Goal: Task Accomplishment & Management: Manage account settings

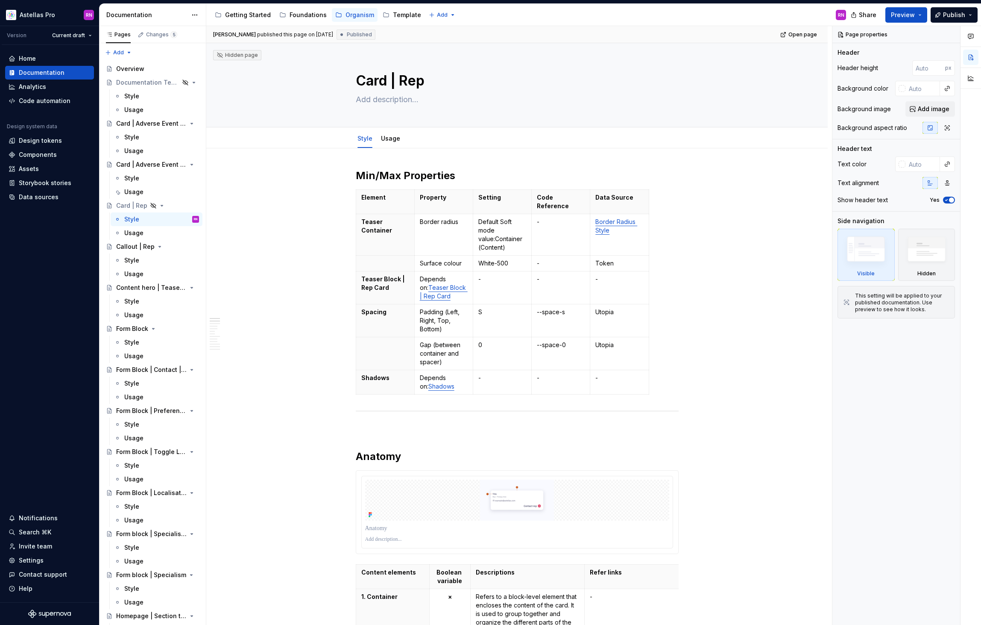
type textarea "*"
click at [36, 59] on div "Home" at bounding box center [50, 58] width 82 height 9
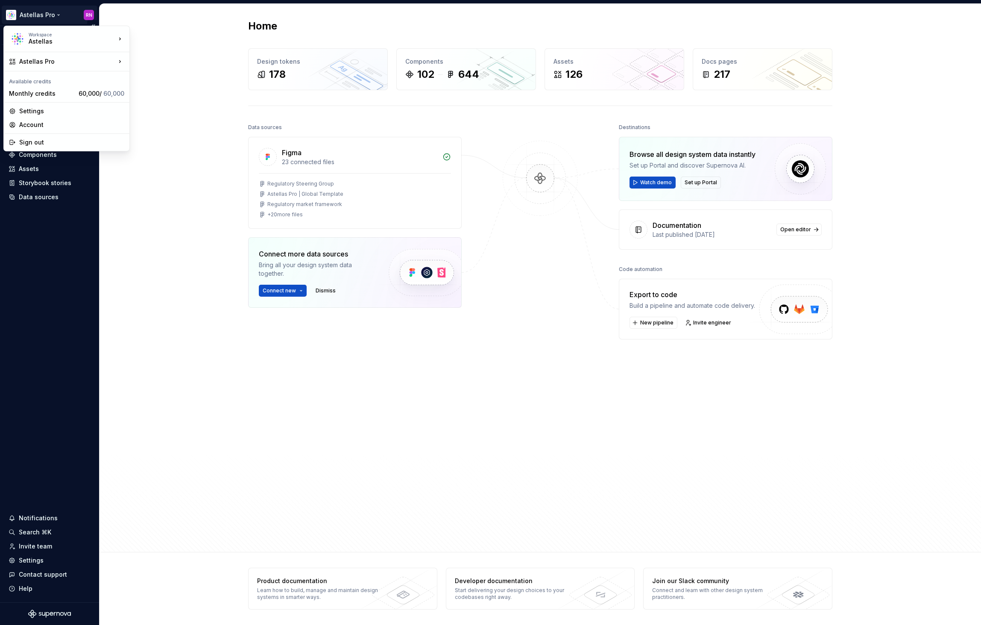
click at [58, 12] on html "Astellas Pro RN Version Current draft Home Documentation Analytics Code automat…" at bounding box center [490, 312] width 981 height 625
click at [155, 226] on html "Astellas Pro RN Version Current draft Home Documentation Analytics Code automat…" at bounding box center [490, 312] width 981 height 625
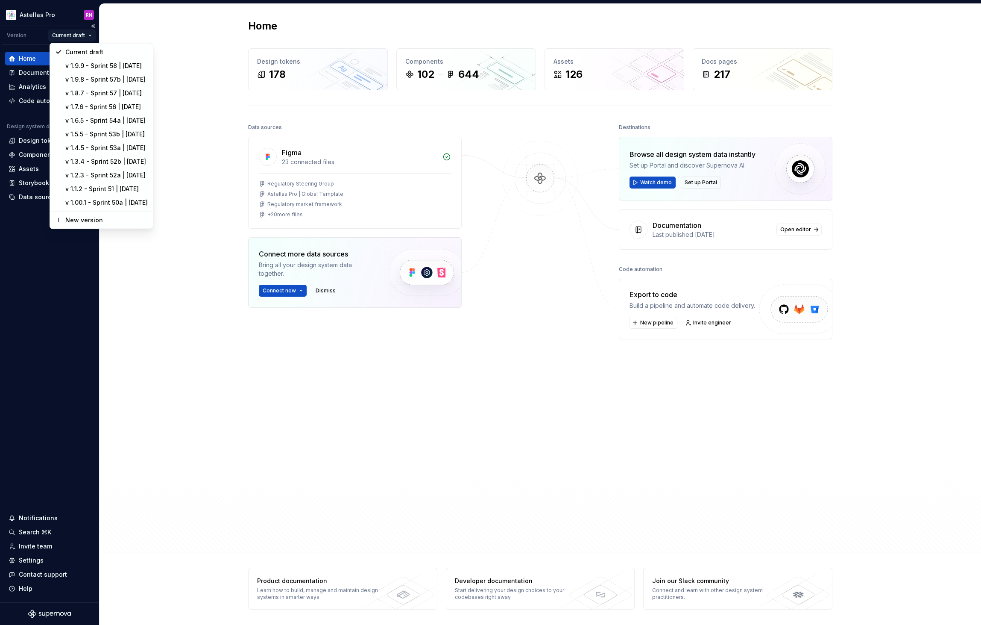
click at [79, 34] on html "Astellas Pro RN Version Current draft Home Documentation Analytics Code automat…" at bounding box center [490, 312] width 981 height 625
click at [50, 324] on html "Astellas Pro RN Version Current draft Home Documentation Analytics Code automat…" at bounding box center [490, 312] width 981 height 625
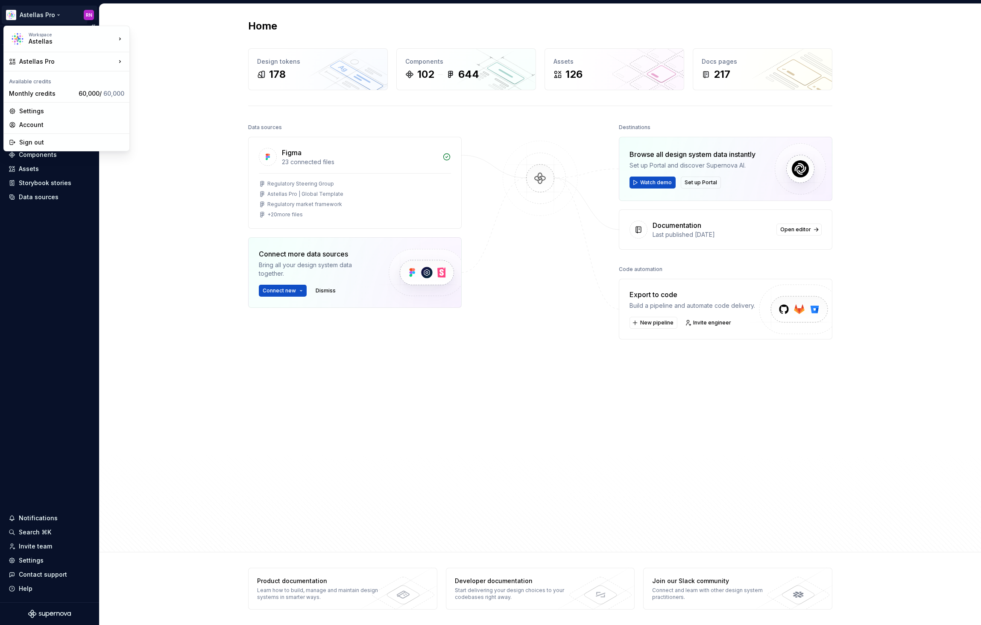
click at [54, 16] on html "Astellas Pro RN Version Current draft Home Documentation Analytics Code automat…" at bounding box center [490, 312] width 981 height 625
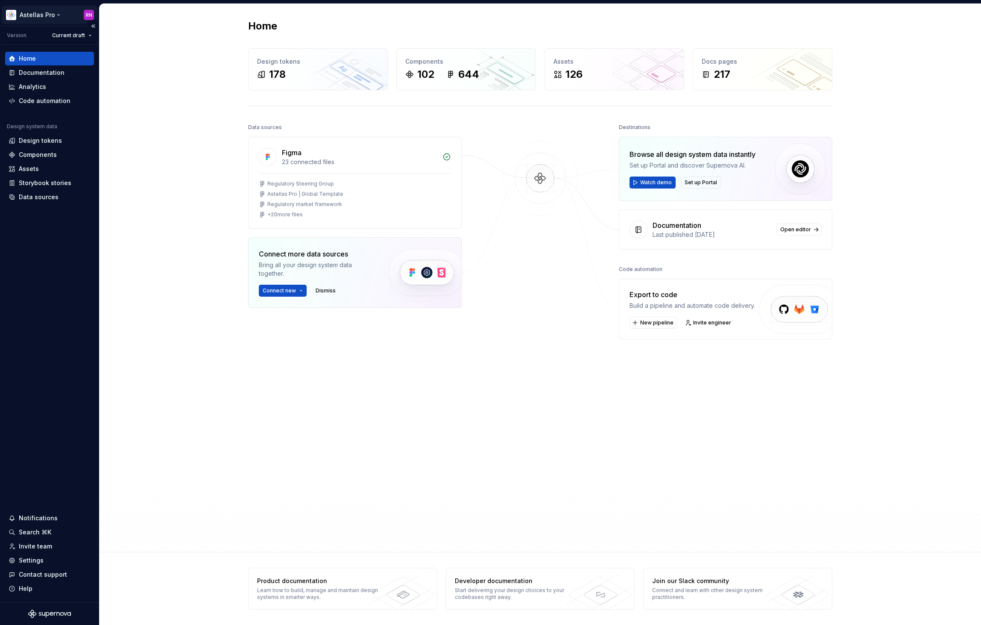
click at [50, 15] on html "Astellas Pro RN Version Current draft Home Documentation Analytics Code automat…" at bounding box center [490, 312] width 981 height 625
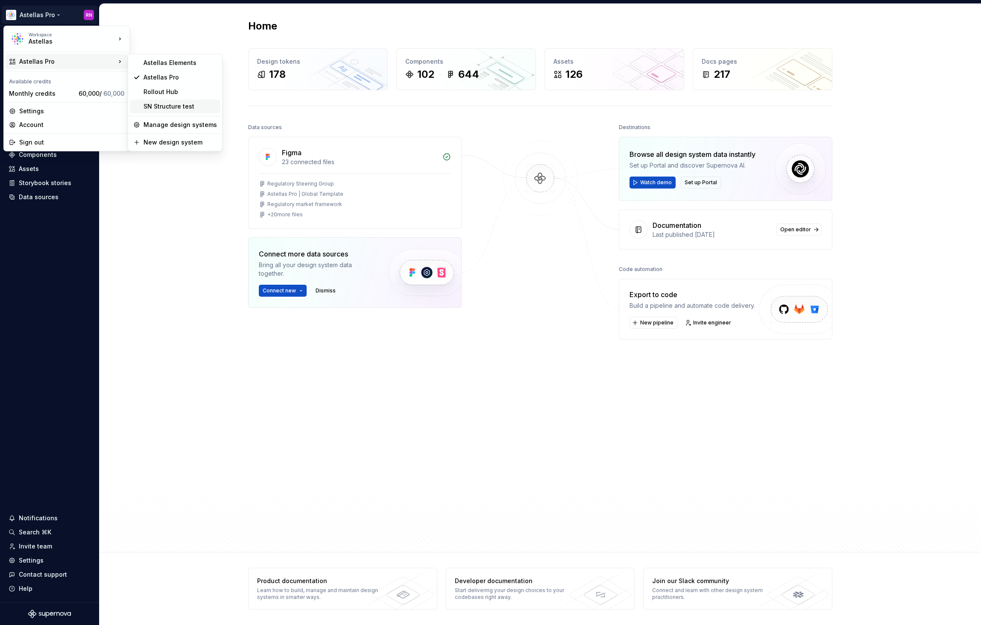
click at [171, 103] on div "SN Structure test" at bounding box center [180, 106] width 73 height 9
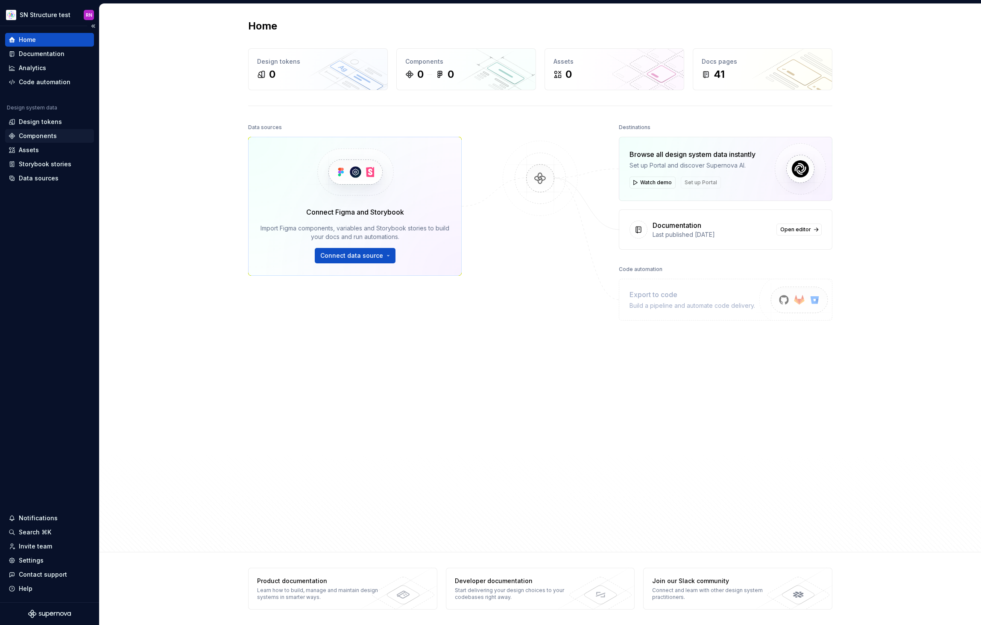
click at [44, 138] on div "Components" at bounding box center [38, 136] width 38 height 9
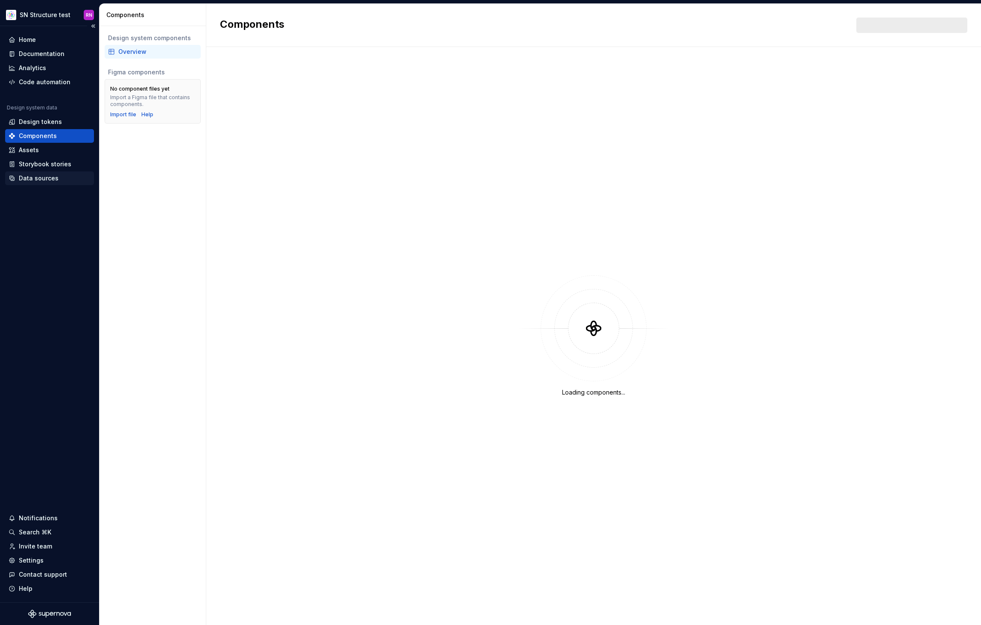
click at [38, 178] on div "Data sources" at bounding box center [39, 178] width 40 height 9
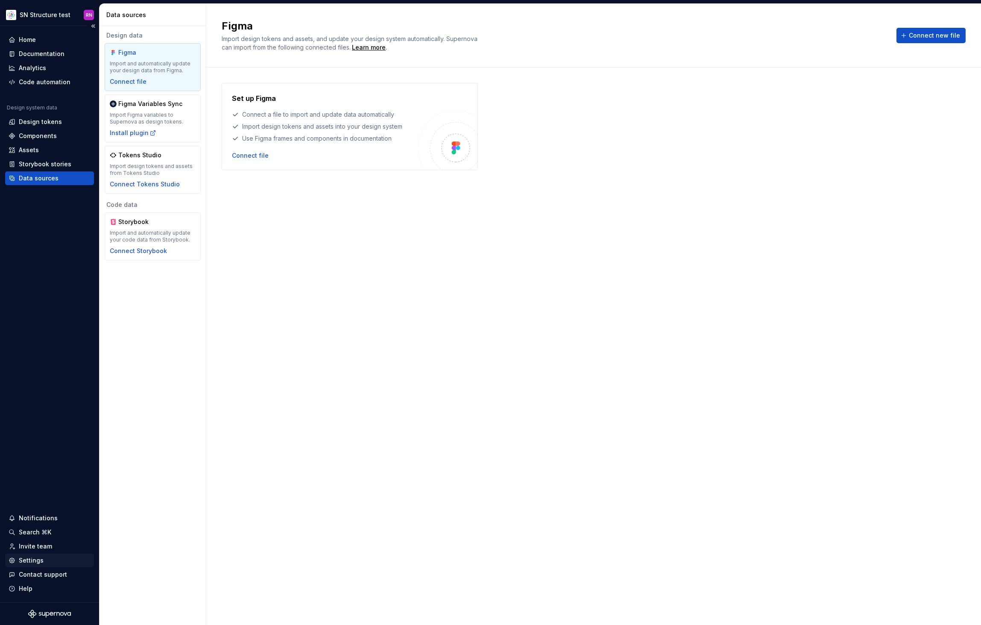
click at [32, 563] on div "Settings" at bounding box center [31, 560] width 25 height 9
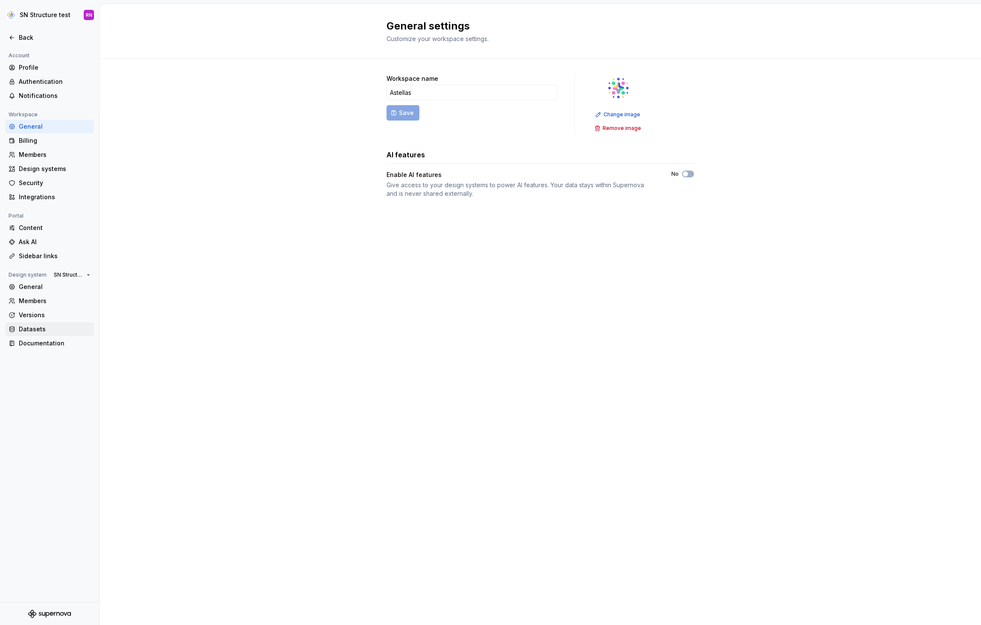
click at [34, 327] on div "Datasets" at bounding box center [55, 329] width 72 height 9
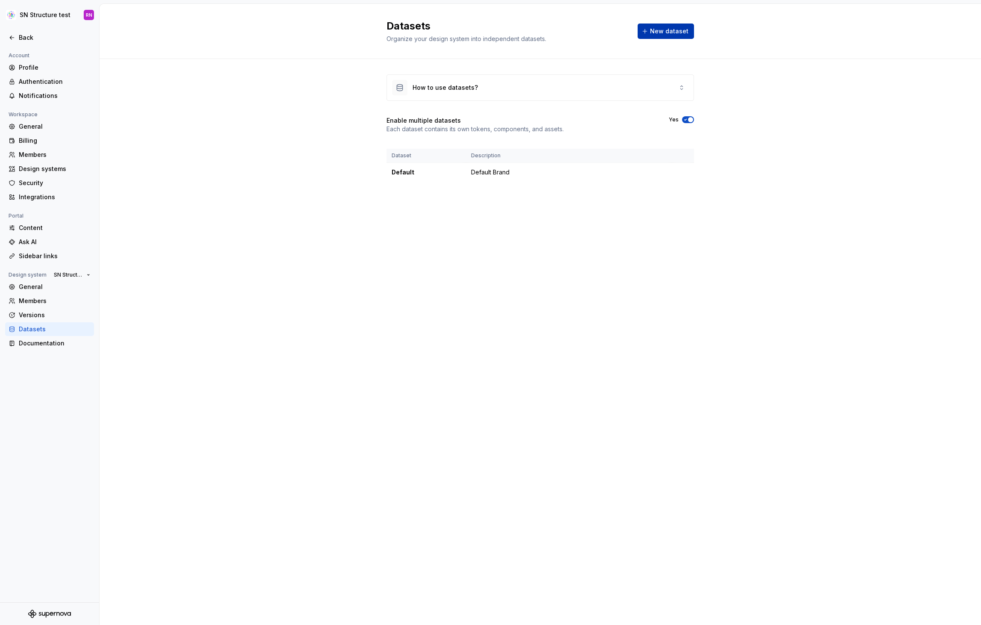
click at [672, 33] on span "New dataset" at bounding box center [669, 31] width 38 height 9
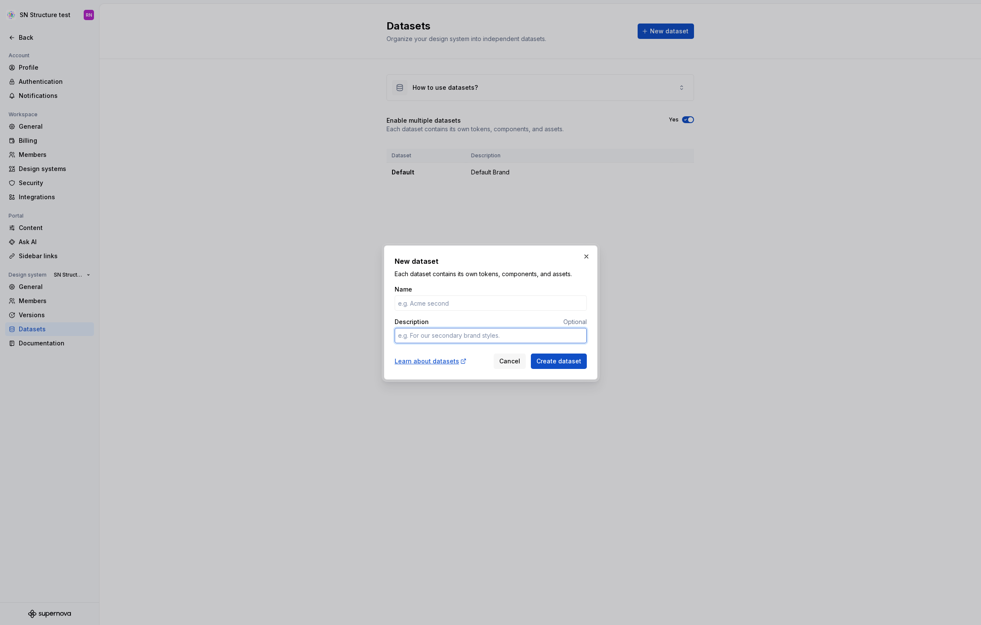
click at [446, 333] on textarea "Description" at bounding box center [491, 335] width 192 height 15
click at [426, 299] on input "Name" at bounding box center [491, 302] width 192 height 15
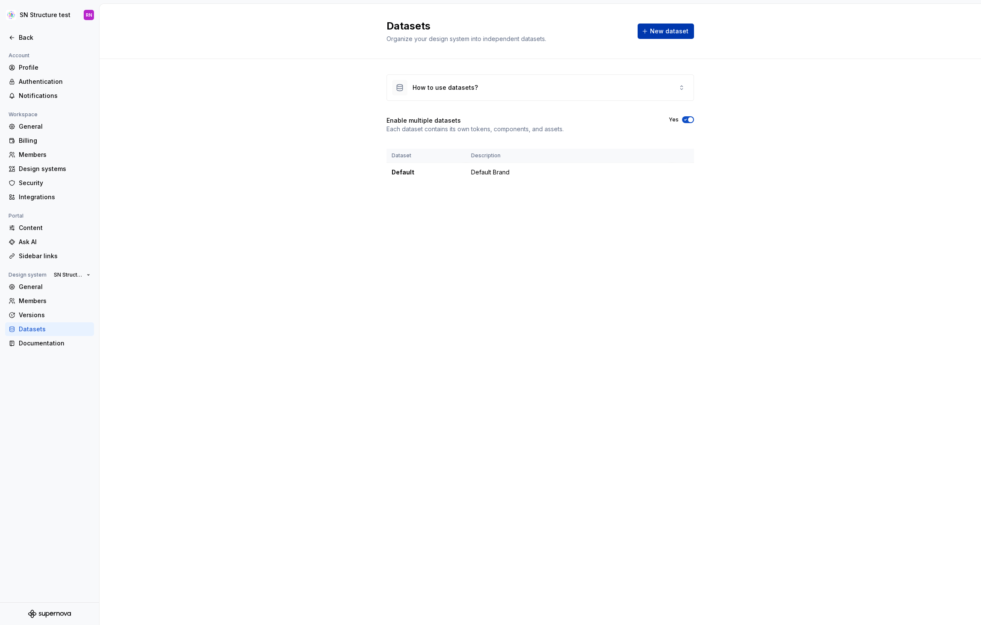
click at [670, 33] on span "New dataset" at bounding box center [669, 31] width 38 height 9
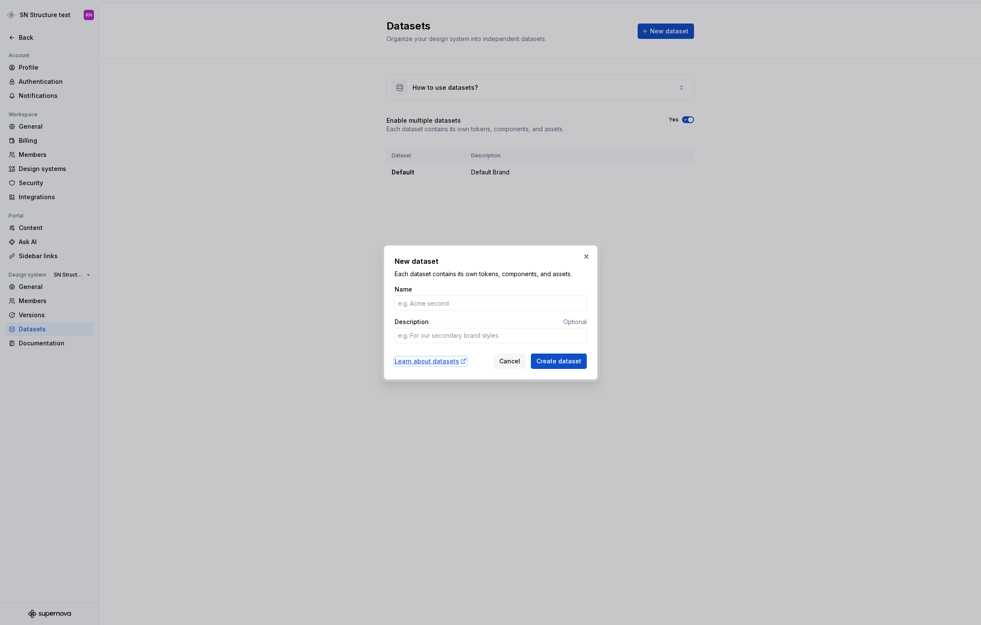
click at [432, 363] on div "Learn about datasets" at bounding box center [431, 361] width 72 height 9
type textarea "*"
